Goal: Share content

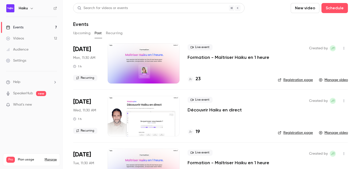
click at [78, 33] on button "Upcoming" at bounding box center [81, 33] width 17 height 8
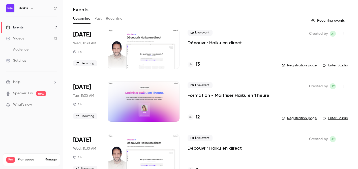
scroll to position [27, 0]
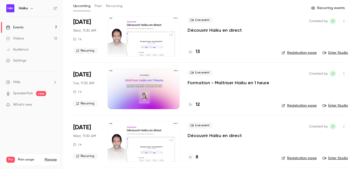
click at [190, 83] on p "Formation - Maîtriser Haiku en 1 heure" at bounding box center [229, 83] width 82 height 6
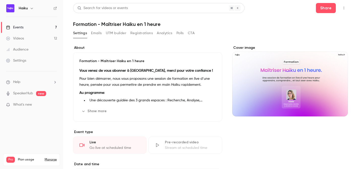
click at [134, 35] on button "Registrations" at bounding box center [141, 33] width 22 height 8
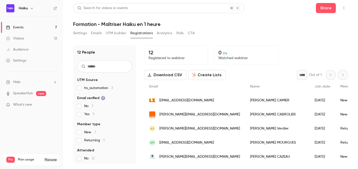
click at [345, 6] on icon "button" at bounding box center [344, 8] width 4 height 4
click at [291, 11] on div at bounding box center [179, 84] width 358 height 169
click at [342, 7] on icon "button" at bounding box center [344, 8] width 4 height 4
click at [274, 21] on div at bounding box center [179, 84] width 358 height 169
click at [343, 6] on button "button" at bounding box center [344, 8] width 8 height 8
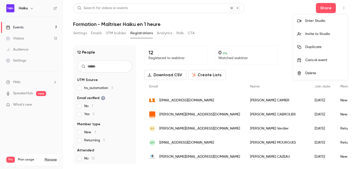
click at [272, 33] on div at bounding box center [179, 84] width 358 height 169
click at [343, 5] on button "button" at bounding box center [344, 8] width 8 height 8
click at [253, 42] on div at bounding box center [179, 84] width 358 height 169
click at [147, 33] on button "Registrations" at bounding box center [141, 33] width 22 height 8
click at [346, 10] on button "button" at bounding box center [344, 8] width 8 height 8
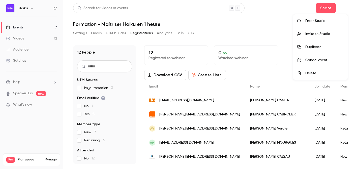
click at [266, 30] on div at bounding box center [179, 84] width 358 height 169
click at [344, 8] on icon "button" at bounding box center [344, 8] width 1 height 3
click at [195, 41] on div at bounding box center [179, 84] width 358 height 169
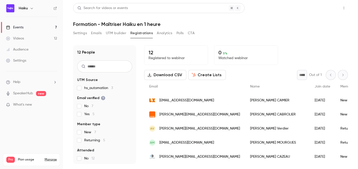
click at [326, 9] on button "Share" at bounding box center [326, 8] width 20 height 10
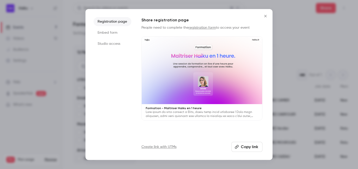
click at [108, 30] on li "Embed form" at bounding box center [113, 32] width 38 height 9
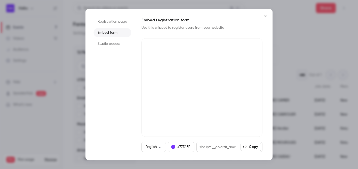
click at [108, 42] on li "Studio access" at bounding box center [113, 43] width 38 height 9
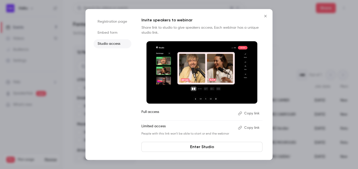
click at [108, 26] on ul "Registration page Embed form Studio access" at bounding box center [113, 84] width 38 height 135
click at [108, 22] on li "Registration page" at bounding box center [113, 21] width 38 height 9
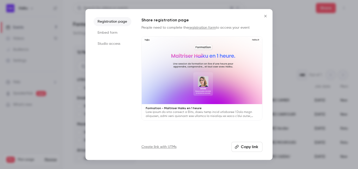
click at [242, 145] on button "Copy link" at bounding box center [247, 147] width 31 height 10
